Goal: Task Accomplishment & Management: Use online tool/utility

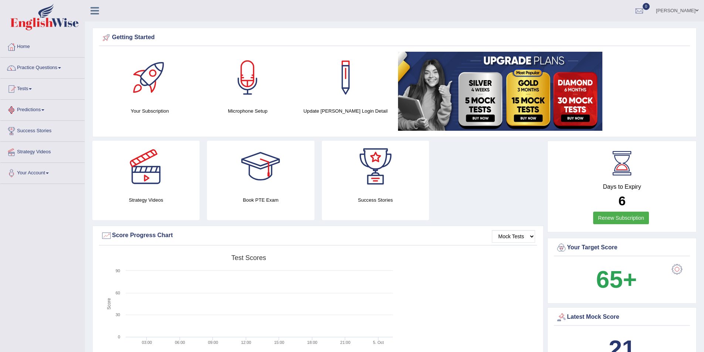
click at [32, 88] on span at bounding box center [30, 88] width 3 height 1
click at [34, 117] on link "Take Mock Test" at bounding box center [48, 119] width 69 height 13
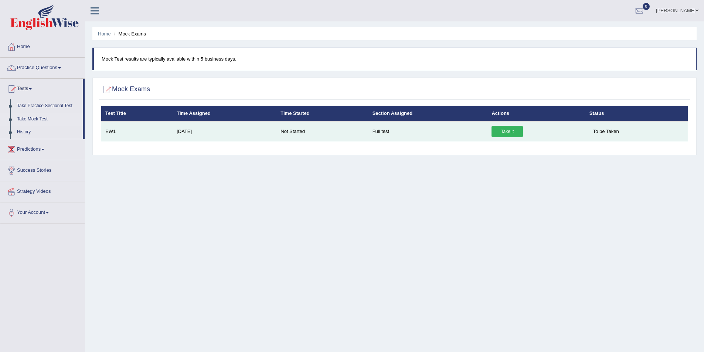
click at [507, 131] on link "Take it" at bounding box center [506, 131] width 31 height 11
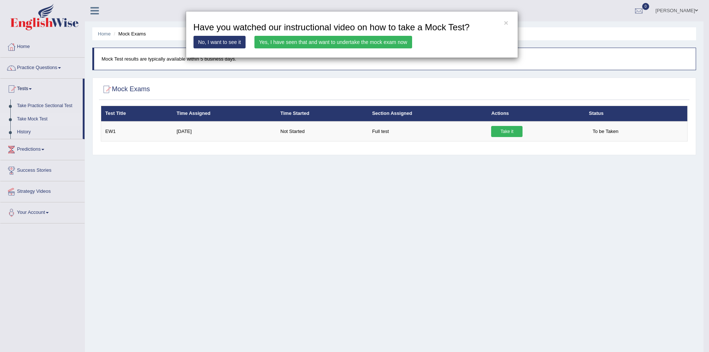
click at [295, 40] on link "Yes, I have seen that and want to undertake the mock exam now" at bounding box center [334, 42] width 158 height 13
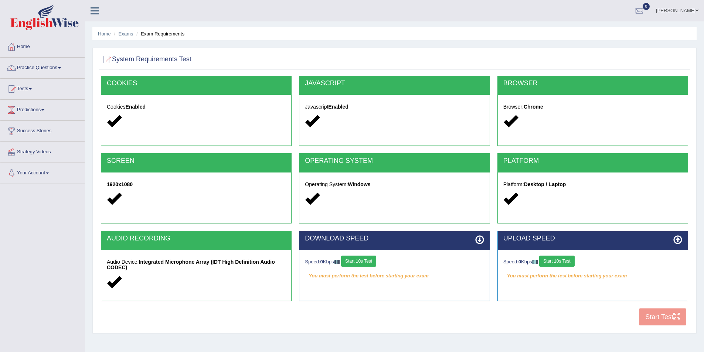
click at [361, 262] on button "Start 10s Test" at bounding box center [358, 261] width 35 height 11
click at [559, 261] on div "Speed: 0 Kbps Start 10s Test" at bounding box center [592, 262] width 179 height 13
click at [367, 260] on button "Start 10s Test" at bounding box center [364, 261] width 35 height 11
click at [563, 260] on button "Start 10s Test" at bounding box center [556, 261] width 35 height 11
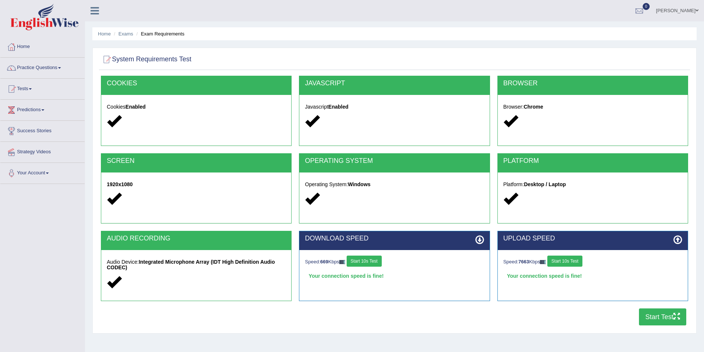
click at [658, 316] on button "Start Test" at bounding box center [662, 317] width 47 height 17
